Goal: Task Accomplishment & Management: Use online tool/utility

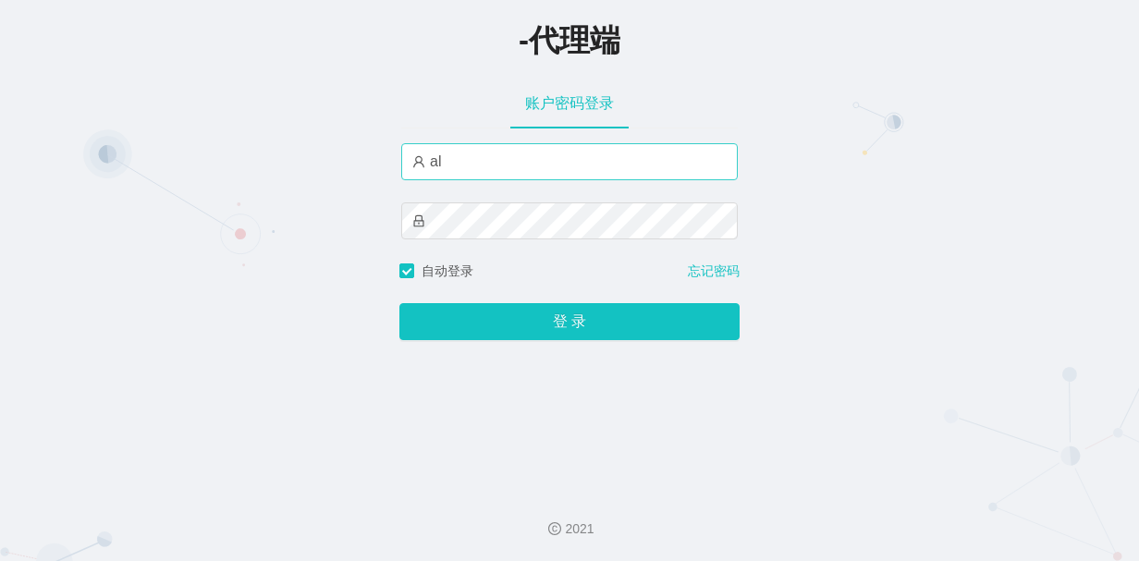
type input "a"
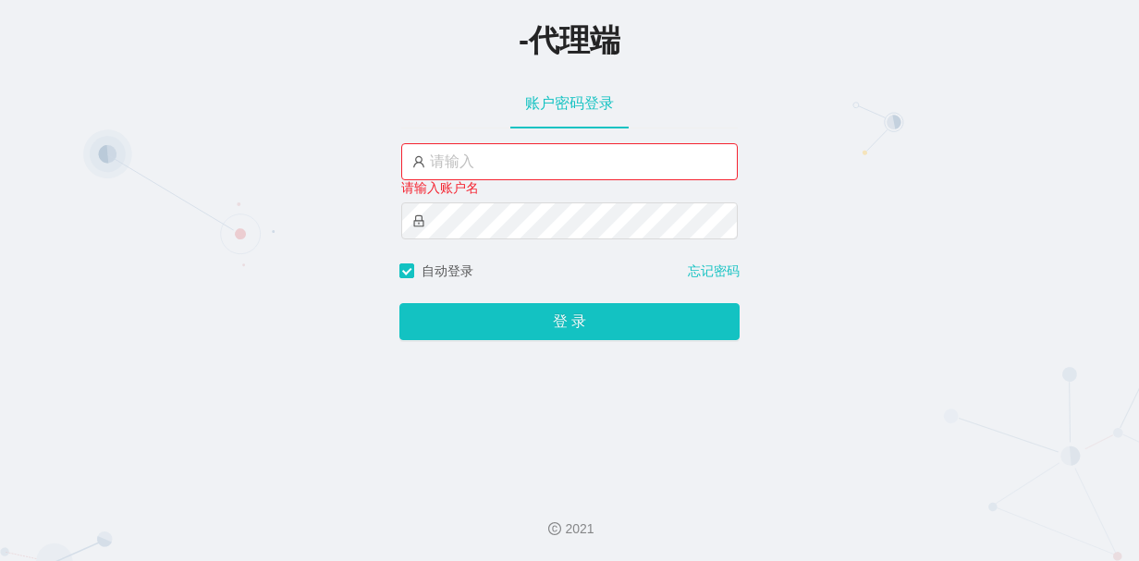
type input "A"
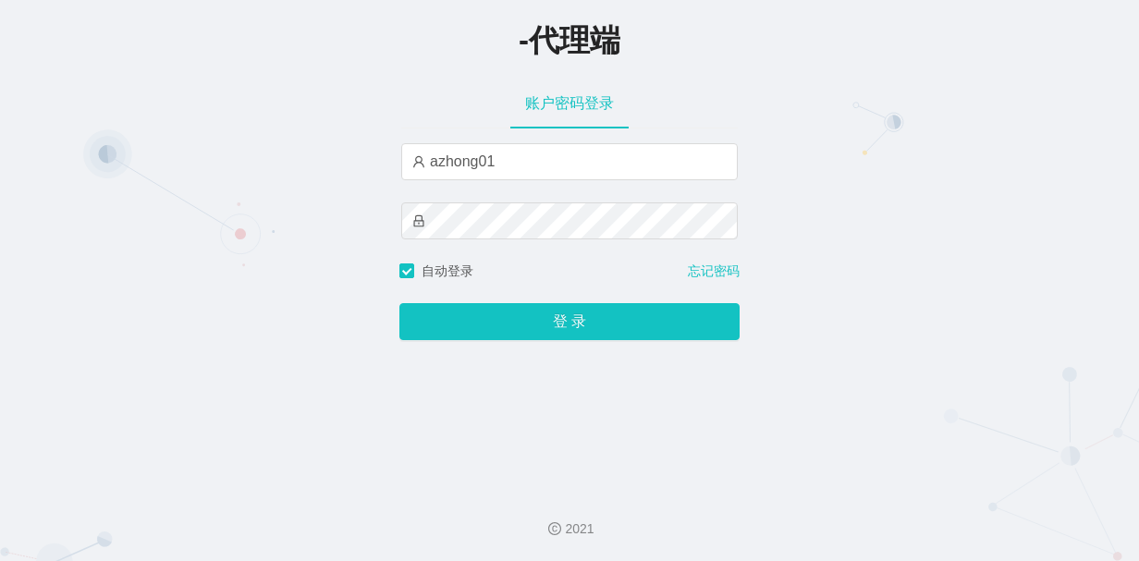
type input "azhong01"
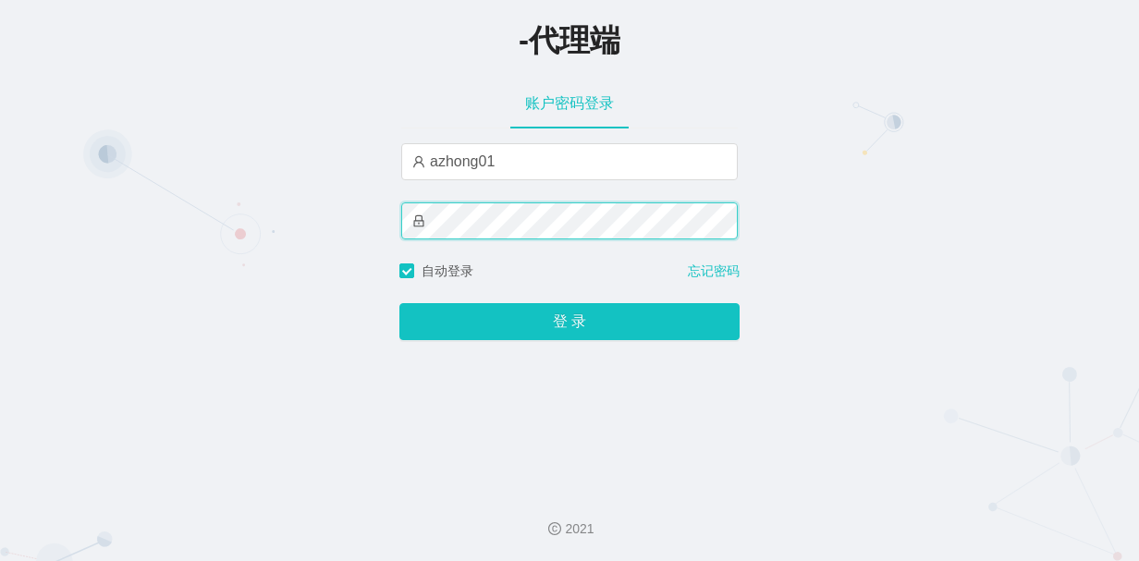
click at [290, 218] on div "-代理端 账户密码登录 azhong01 自动登录 忘记密码 登 录" at bounding box center [569, 237] width 1139 height 475
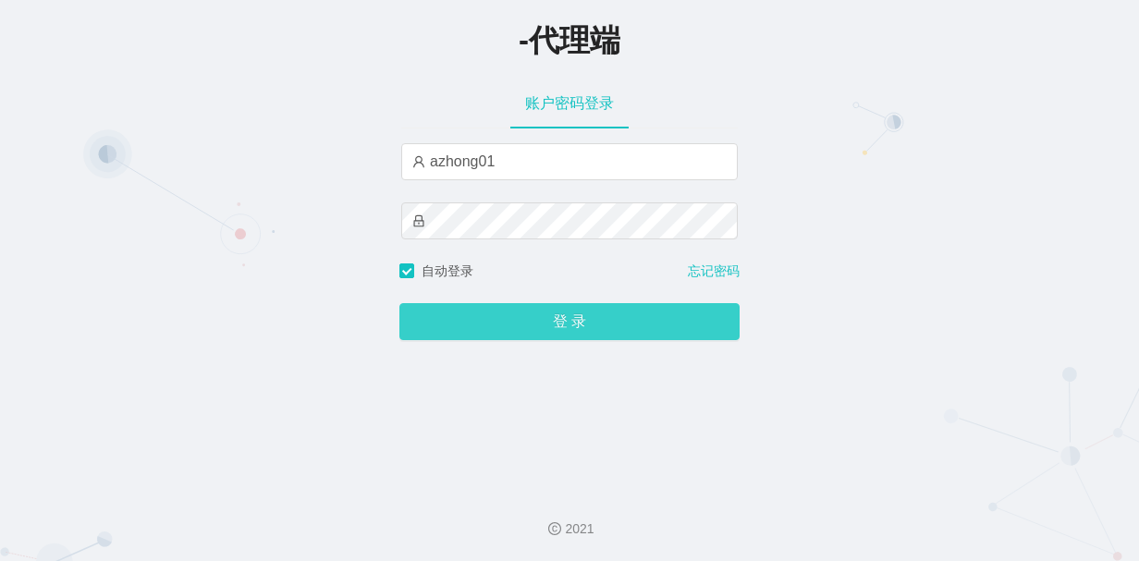
click at [411, 327] on button "登 录" at bounding box center [569, 321] width 340 height 37
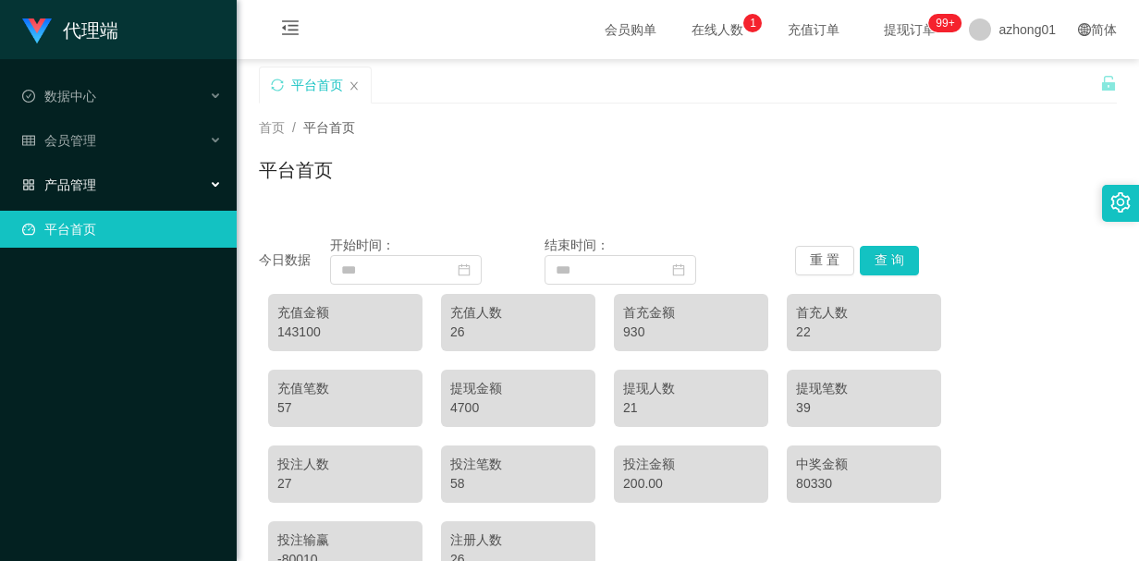
click at [166, 182] on div "产品管理" at bounding box center [118, 184] width 237 height 37
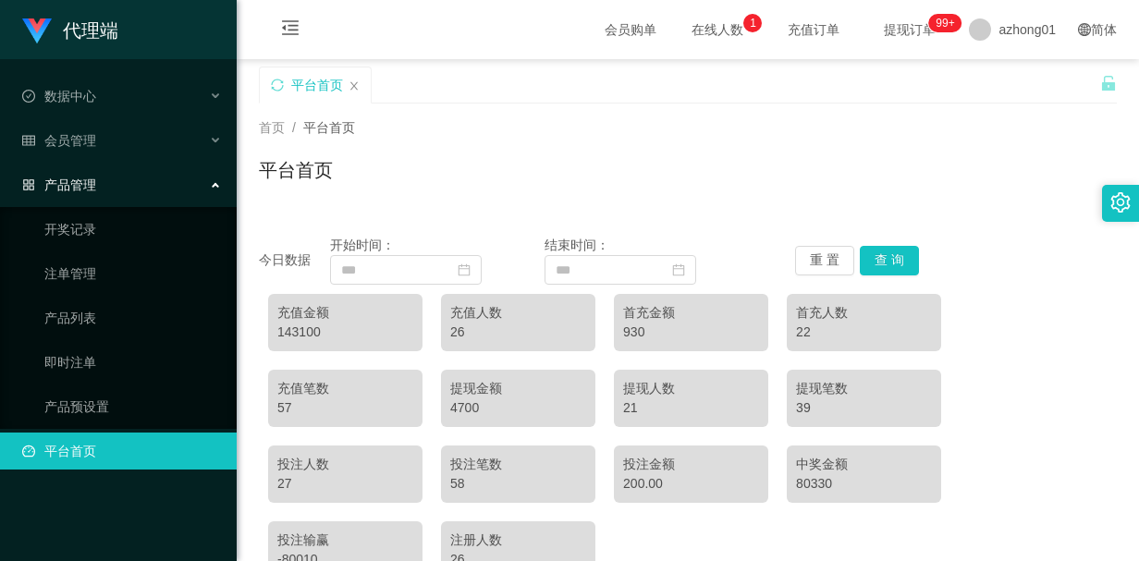
click at [178, 180] on div "产品管理" at bounding box center [118, 184] width 237 height 37
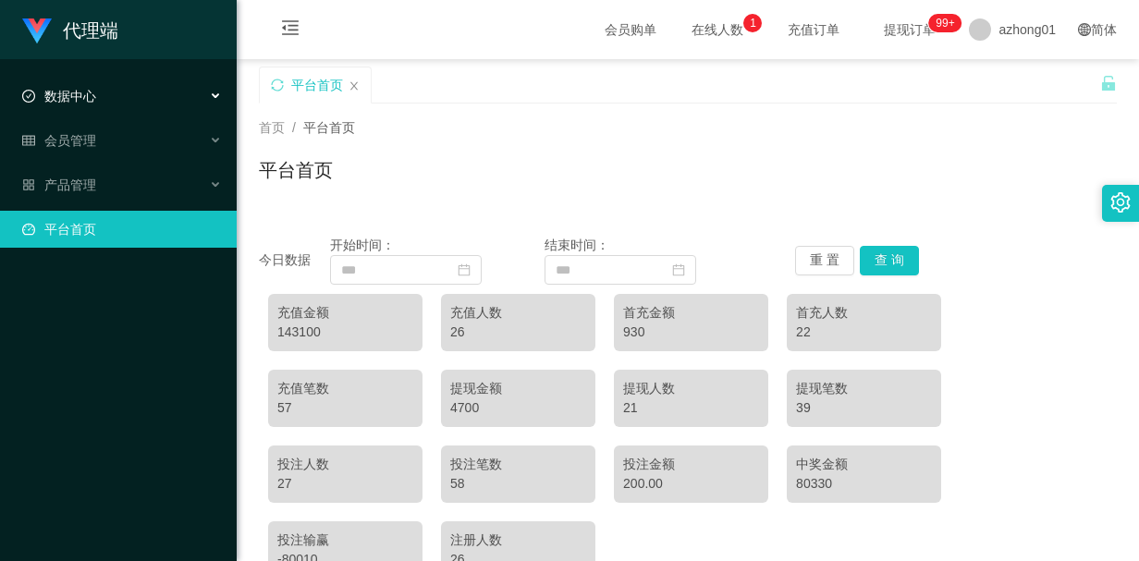
click at [193, 103] on div "数据中心" at bounding box center [118, 96] width 237 height 37
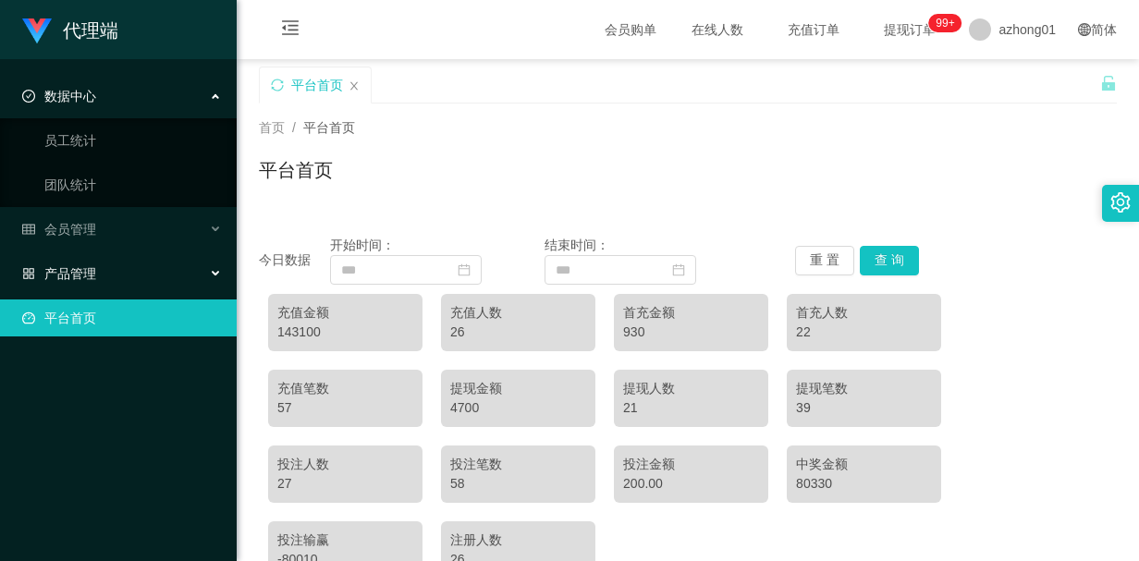
click at [109, 265] on div "产品管理" at bounding box center [118, 273] width 237 height 37
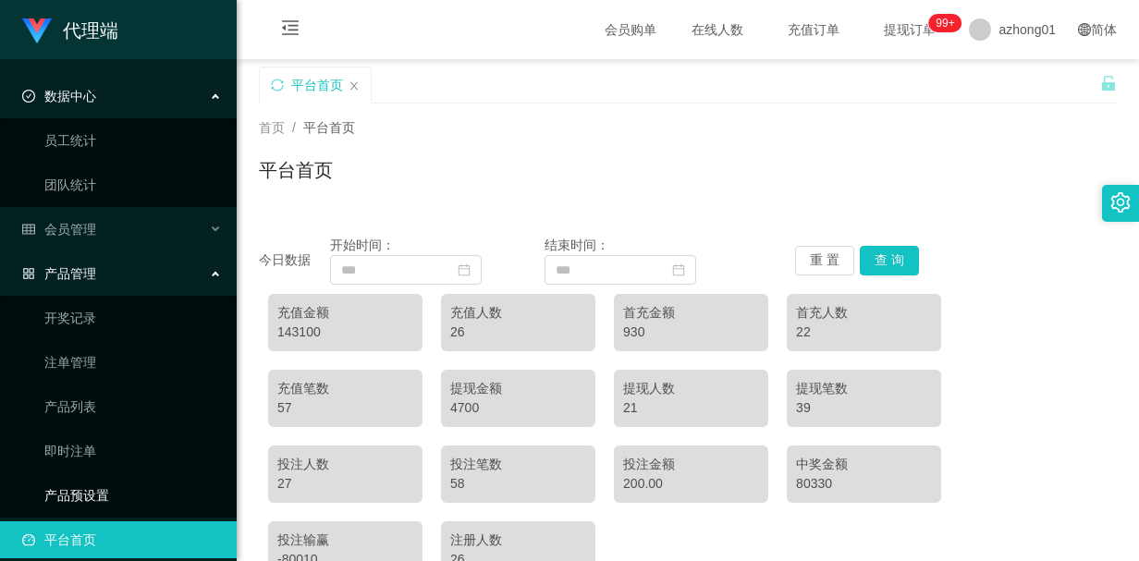
click at [80, 491] on link "产品预设置" at bounding box center [133, 495] width 178 height 37
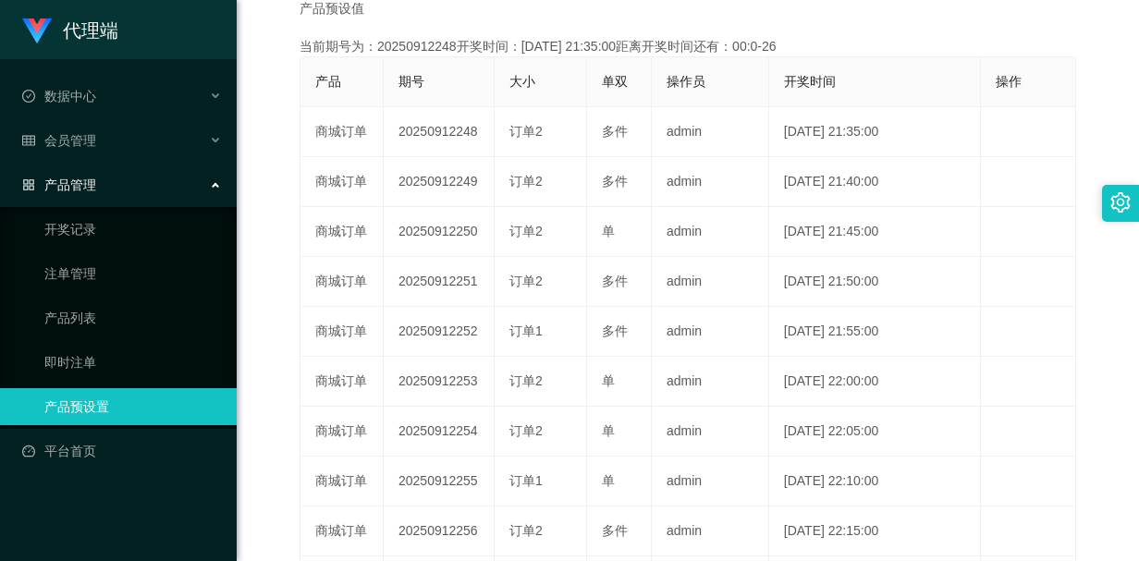
scroll to position [185, 0]
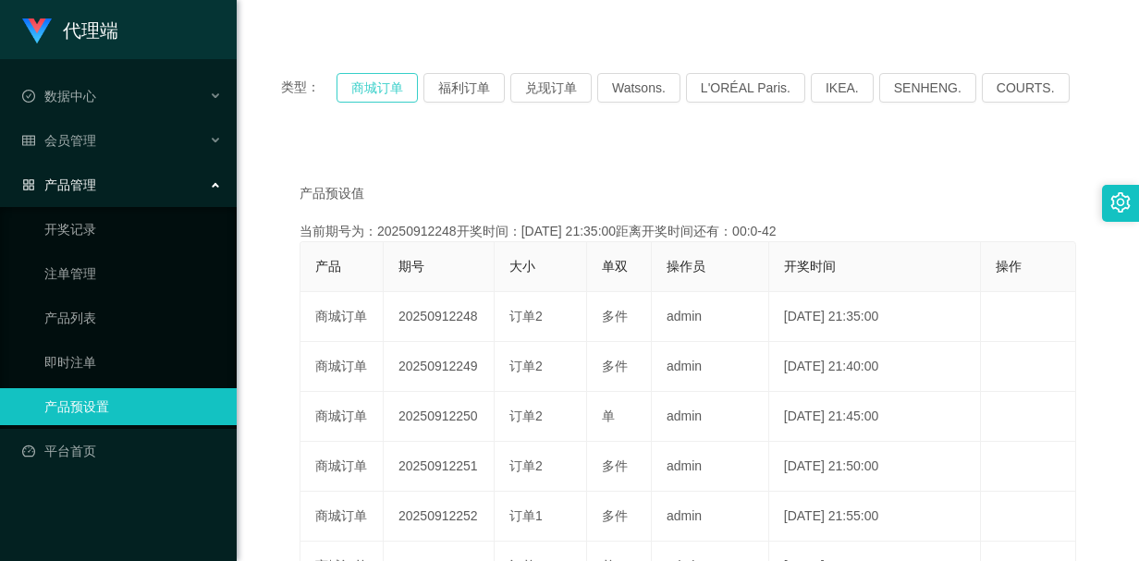
click at [374, 85] on button "商城订单" at bounding box center [377, 88] width 81 height 30
click at [290, 143] on div "产品预设值 添加期号 当前期号为：20250912249开奖时间：[DATE] 21:40:00距离开奖时间还有：02:11 产品 期号 大小 单双 操作员 …" at bounding box center [688, 507] width 858 height 729
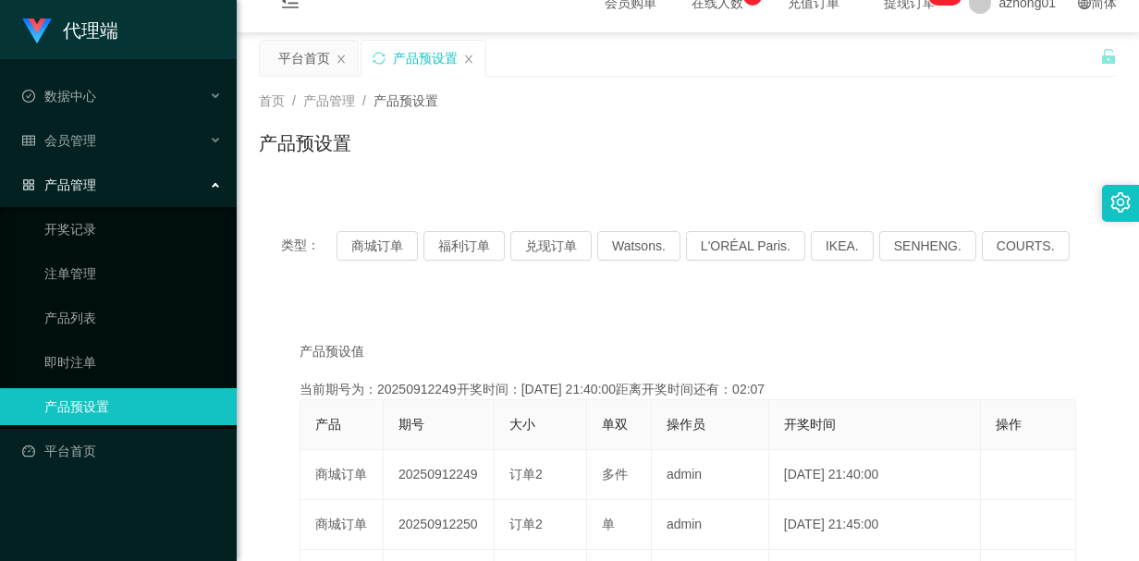
scroll to position [0, 0]
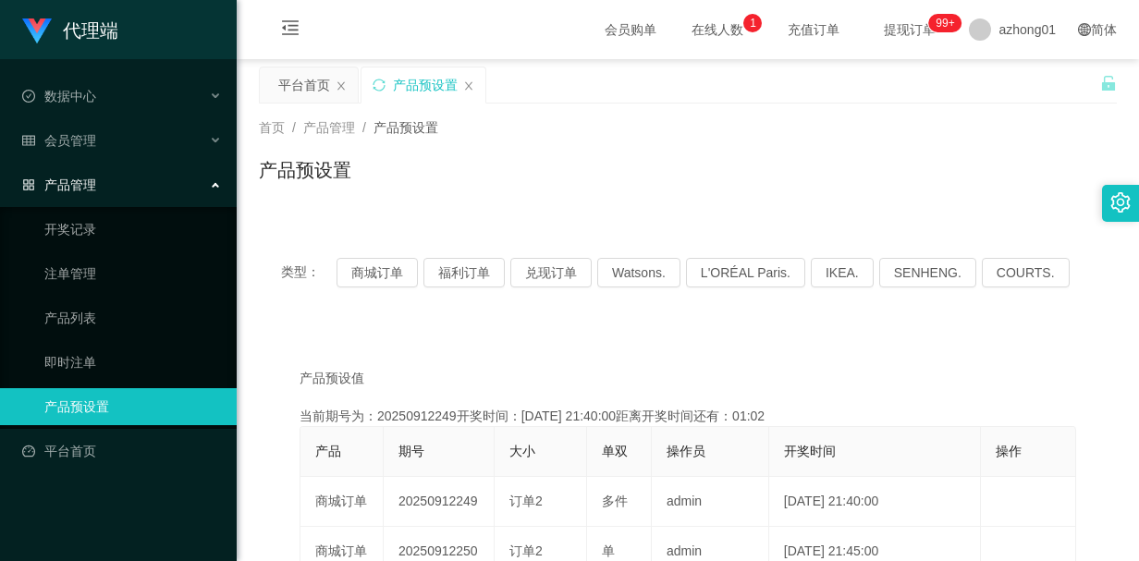
click at [529, 181] on div "产品预设置" at bounding box center [688, 177] width 858 height 43
drag, startPoint x: 622, startPoint y: 153, endPoint x: 803, endPoint y: 103, distance: 188.0
click at [622, 153] on div "首页 / 产品管理 / 产品预设置 / 产品预设置" at bounding box center [688, 158] width 858 height 80
